Goal: Task Accomplishment & Management: Use online tool/utility

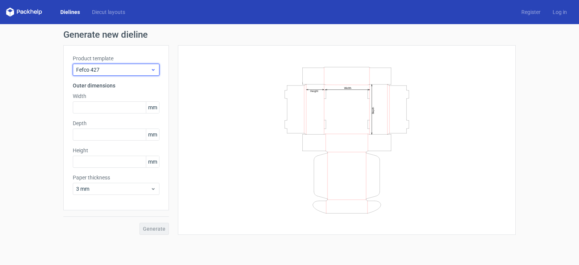
click at [147, 69] on span "Fefco 427" at bounding box center [113, 70] width 74 height 8
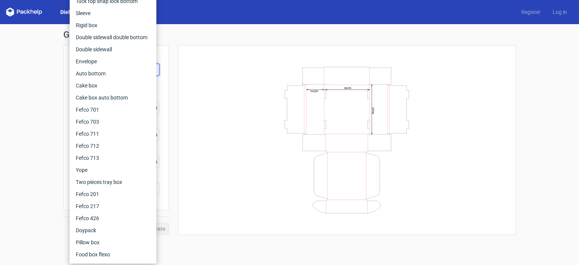
click at [184, 72] on div "Width Depth Height" at bounding box center [347, 140] width 338 height 190
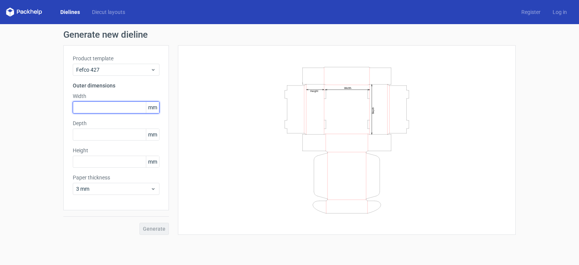
click at [137, 106] on input "text" at bounding box center [116, 107] width 87 height 12
type input "107"
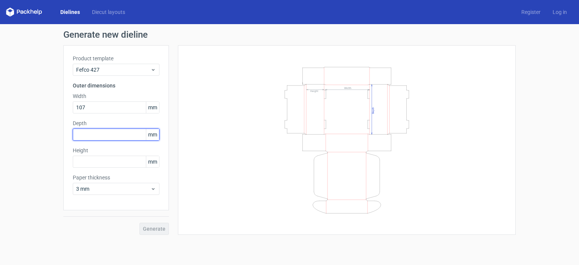
click at [133, 135] on input "text" at bounding box center [116, 135] width 87 height 12
type input "77"
click at [125, 154] on div "Height mm" at bounding box center [116, 157] width 87 height 21
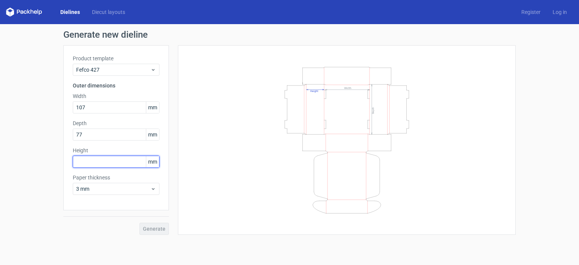
click at [124, 156] on input "text" at bounding box center [116, 162] width 87 height 12
type input "41"
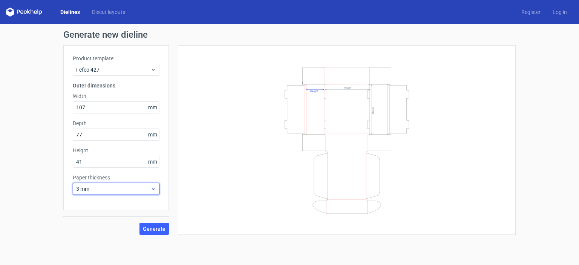
click at [124, 188] on span "3 mm" at bounding box center [113, 189] width 74 height 8
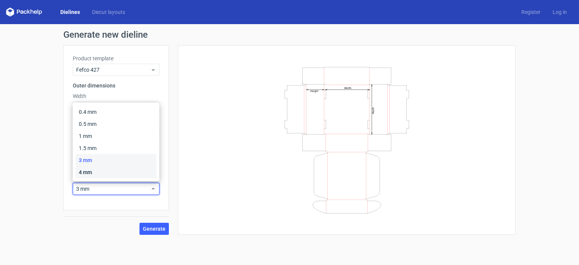
click at [120, 170] on div "4 mm" at bounding box center [116, 172] width 81 height 12
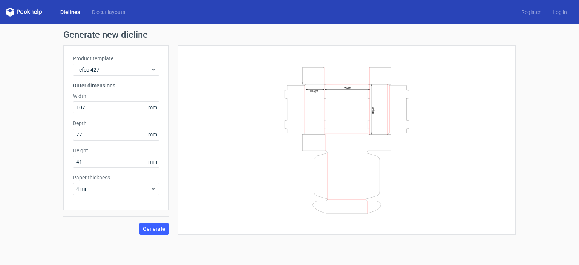
click at [120, 175] on label "Paper thickness" at bounding box center [116, 178] width 87 height 8
click at [151, 229] on span "Generate" at bounding box center [154, 228] width 23 height 5
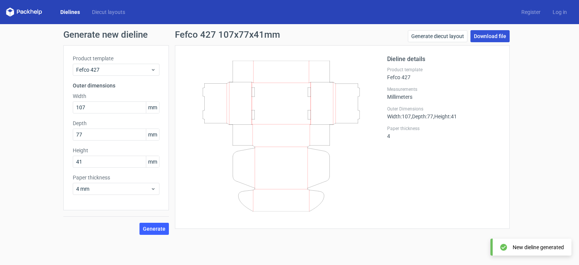
click at [484, 34] on link "Download file" at bounding box center [490, 36] width 39 height 12
click at [539, 48] on div "Generate new dieline Product template Fefco 427 Outer dimensions Width 107 mm D…" at bounding box center [289, 132] width 579 height 217
